Goal: Task Accomplishment & Management: Manage account settings

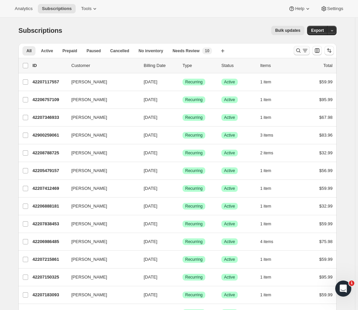
click at [306, 52] on icon "Search and filter results" at bounding box center [305, 50] width 7 height 7
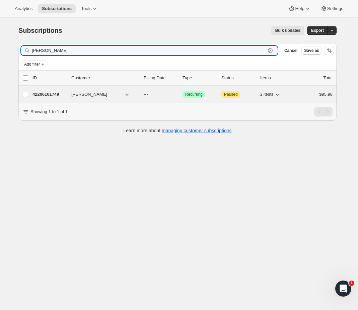
type input "[PERSON_NAME]"
click at [58, 93] on p "42206101749" at bounding box center [48, 94] width 33 height 7
